Goal: Obtain resource: Download file/media

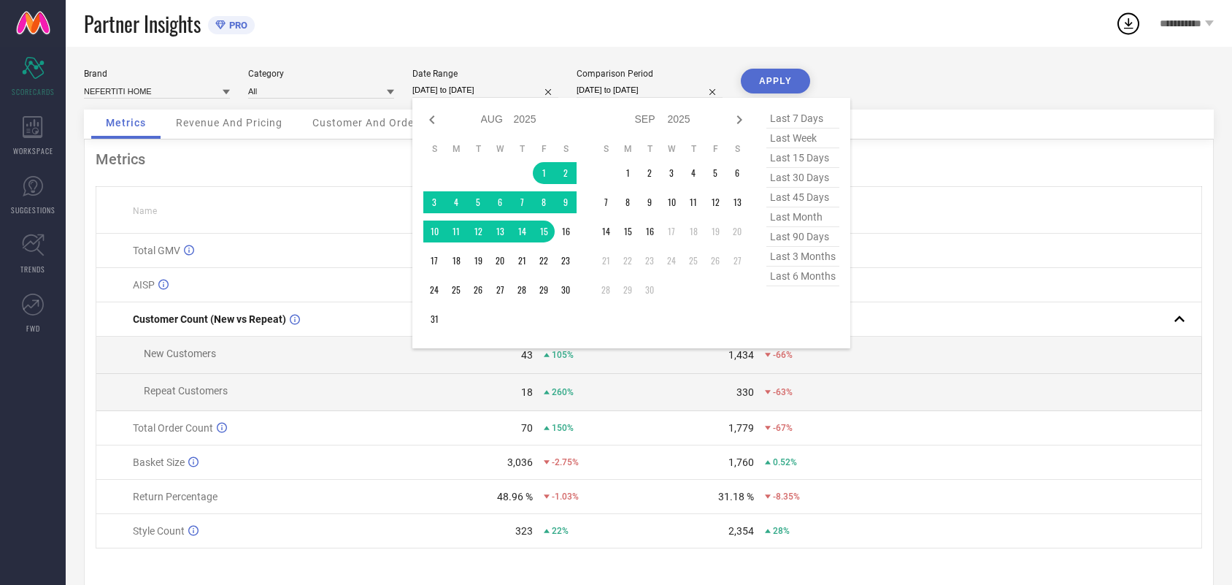
select select "7"
select select "2025"
select select "8"
select select "2025"
click at [626, 172] on td "1" at bounding box center [628, 173] width 22 height 22
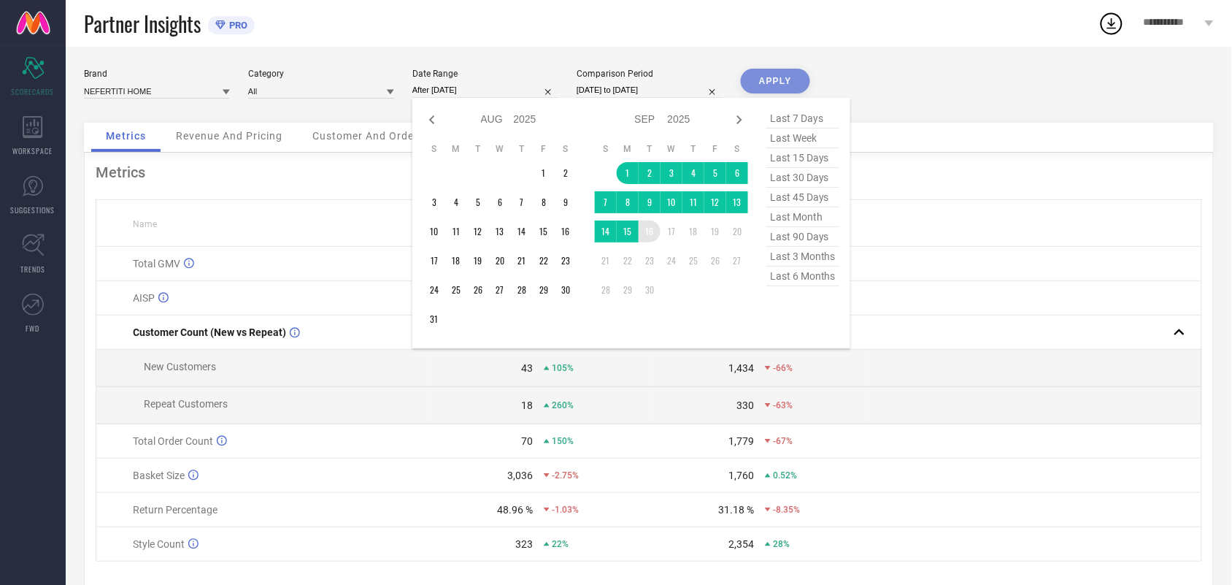
type input "[DATE] to [DATE]"
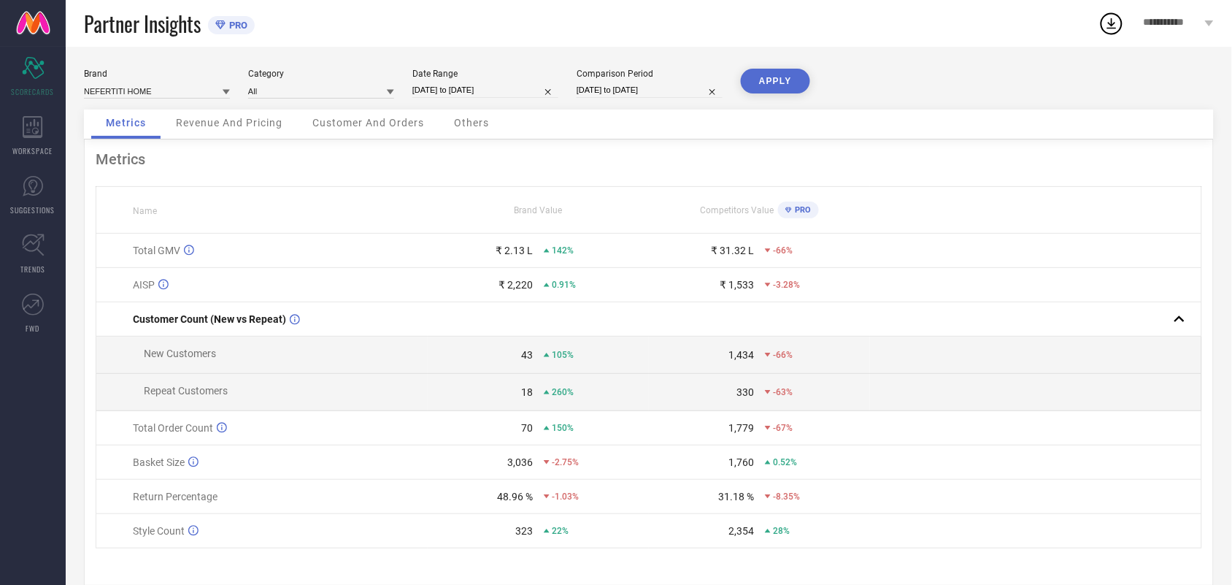
click at [790, 78] on button "APPLY" at bounding box center [775, 81] width 69 height 25
click at [33, 155] on span "WORKSPACE" at bounding box center [33, 150] width 40 height 11
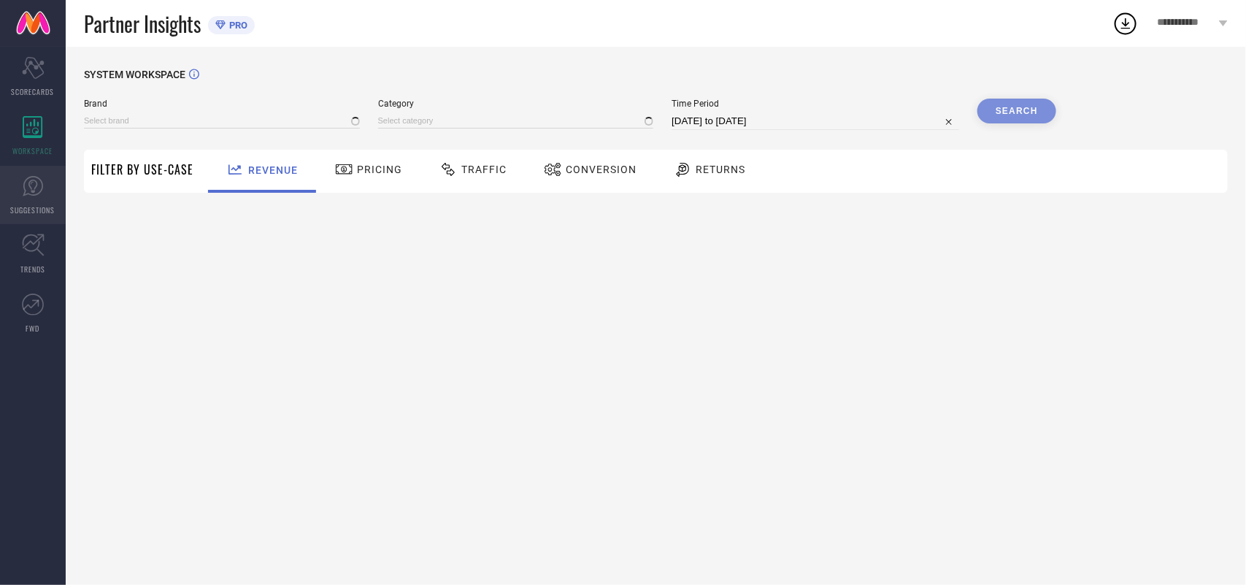
type input "NEFERTITI HOME"
type input "All"
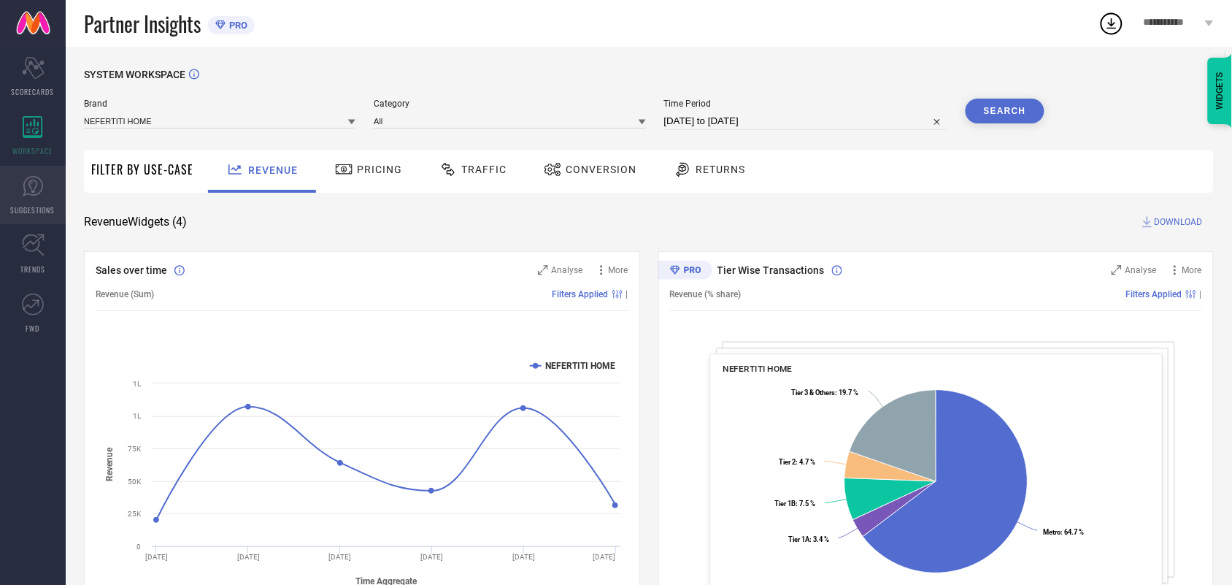
click at [34, 183] on icon at bounding box center [33, 186] width 22 height 22
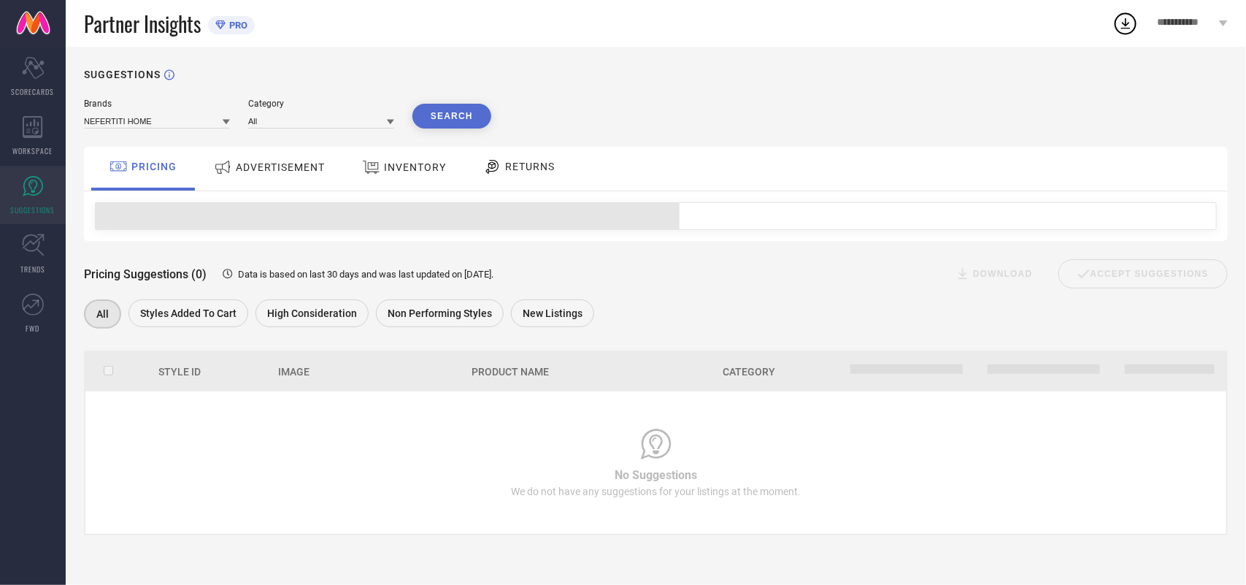
click at [293, 170] on span "ADVERTISEMENT" at bounding box center [280, 167] width 89 height 12
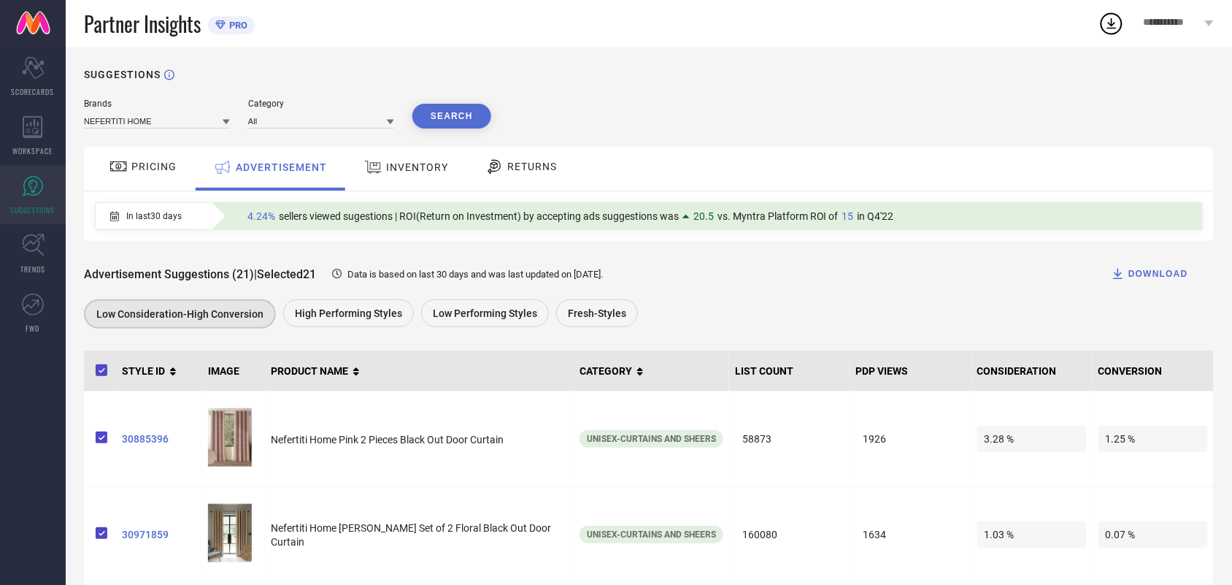
click at [1154, 269] on div "DOWNLOAD" at bounding box center [1149, 273] width 77 height 15
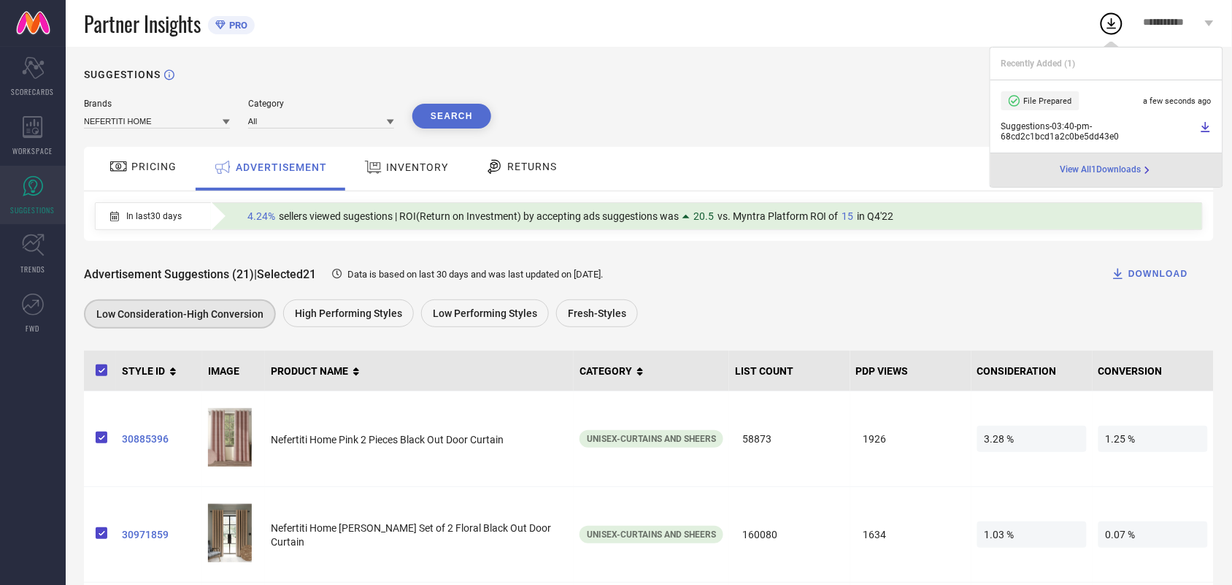
click at [827, 108] on div "Brands NEFERTITI HOME Category All Search" at bounding box center [649, 114] width 1130 height 30
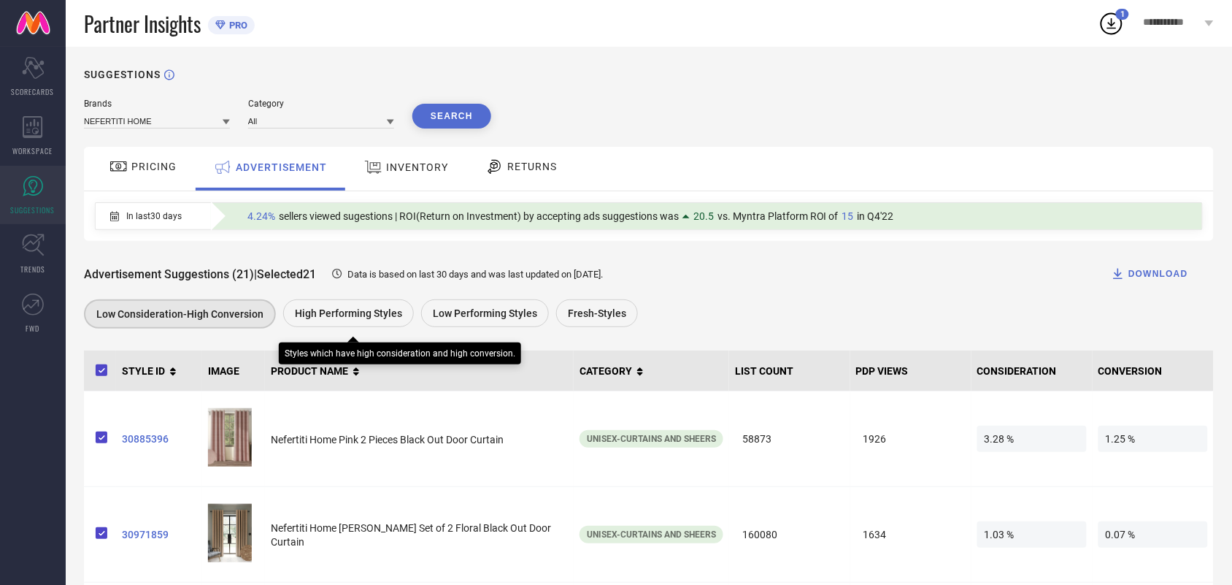
click at [361, 304] on div "High Performing Styles" at bounding box center [348, 313] width 131 height 28
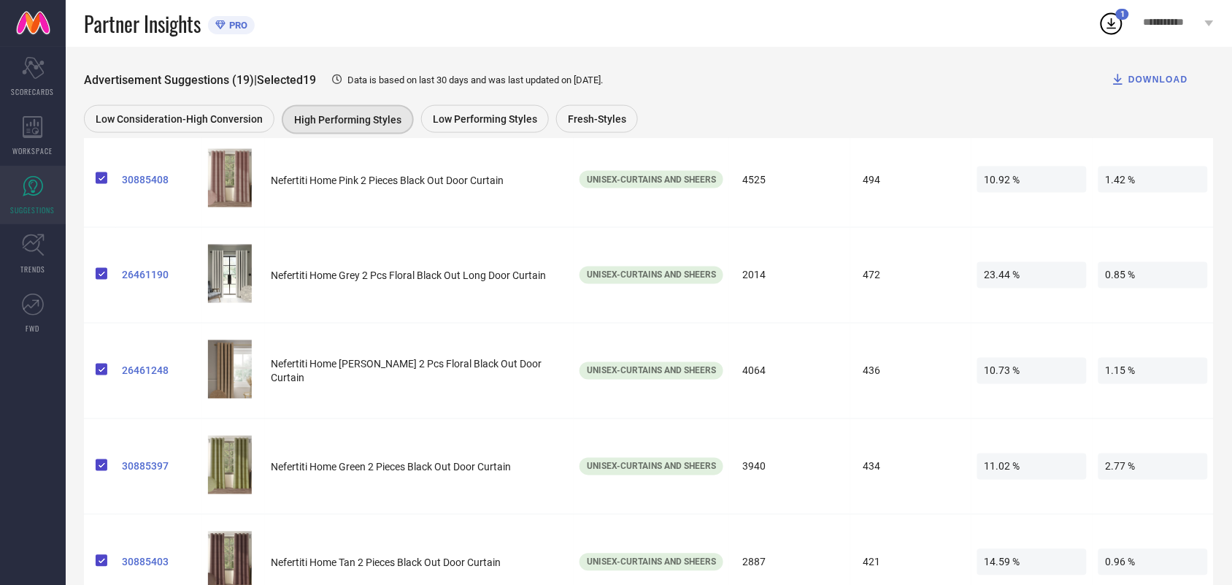
scroll to position [188, 0]
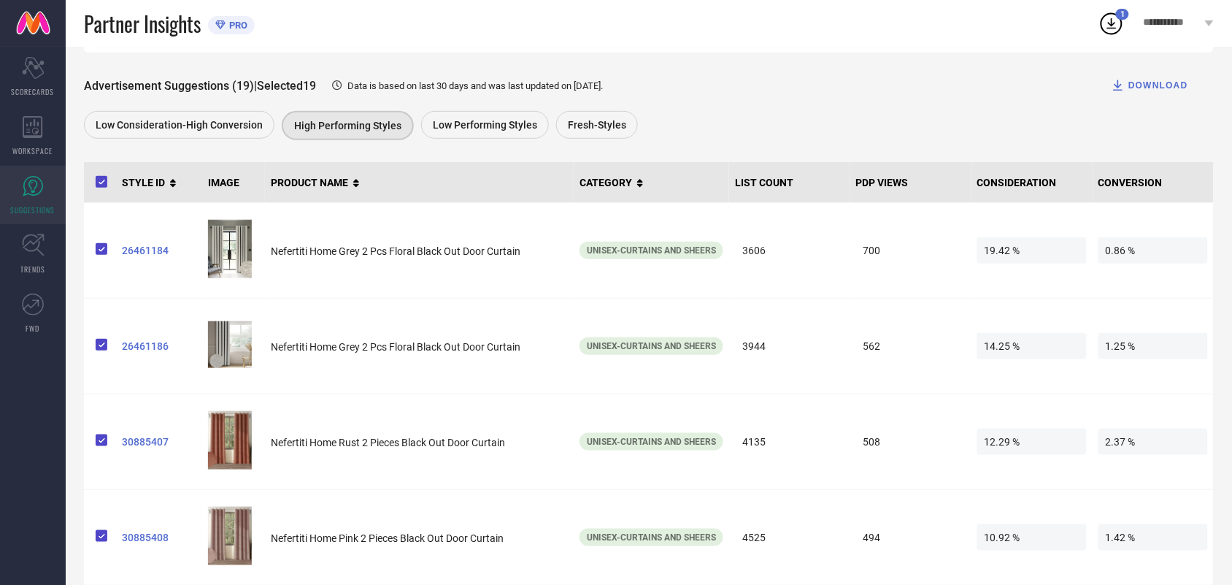
click at [1150, 86] on div "DOWNLOAD" at bounding box center [1149, 85] width 77 height 15
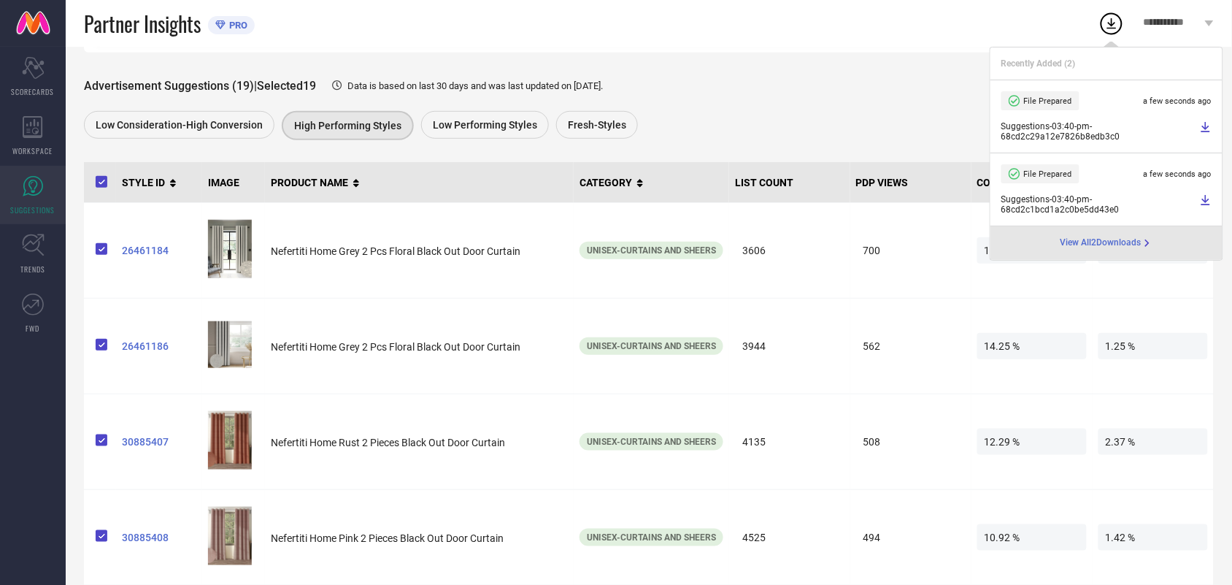
click at [910, 85] on div "Advertisement Suggestions (19) | Selected 19 Data is based on last 30 days and …" at bounding box center [649, 85] width 1130 height 29
